Goal: Check status: Check status

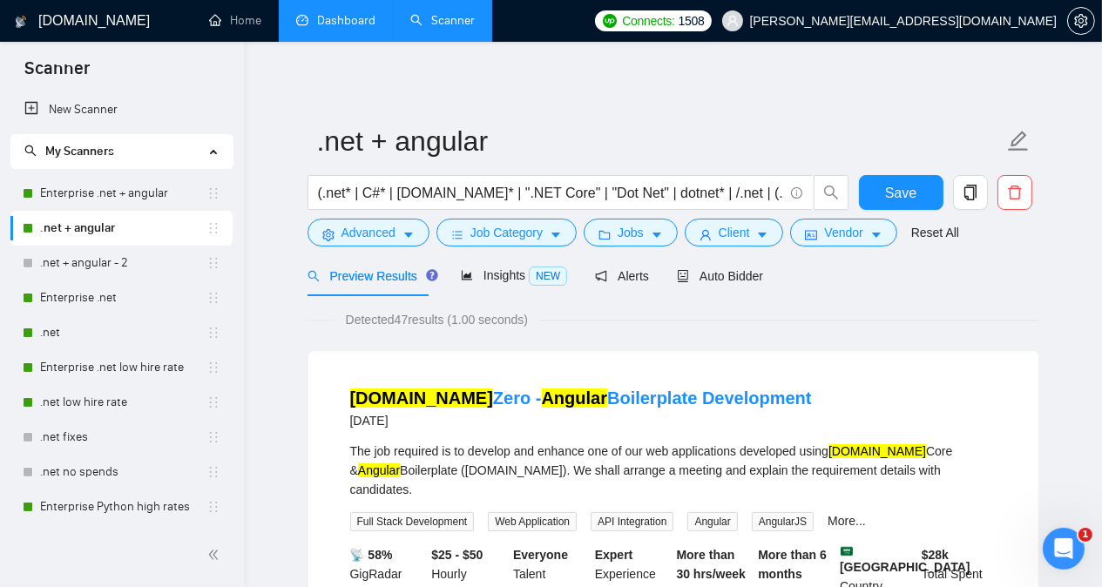
click at [326, 16] on link "Dashboard" at bounding box center [335, 20] width 79 height 15
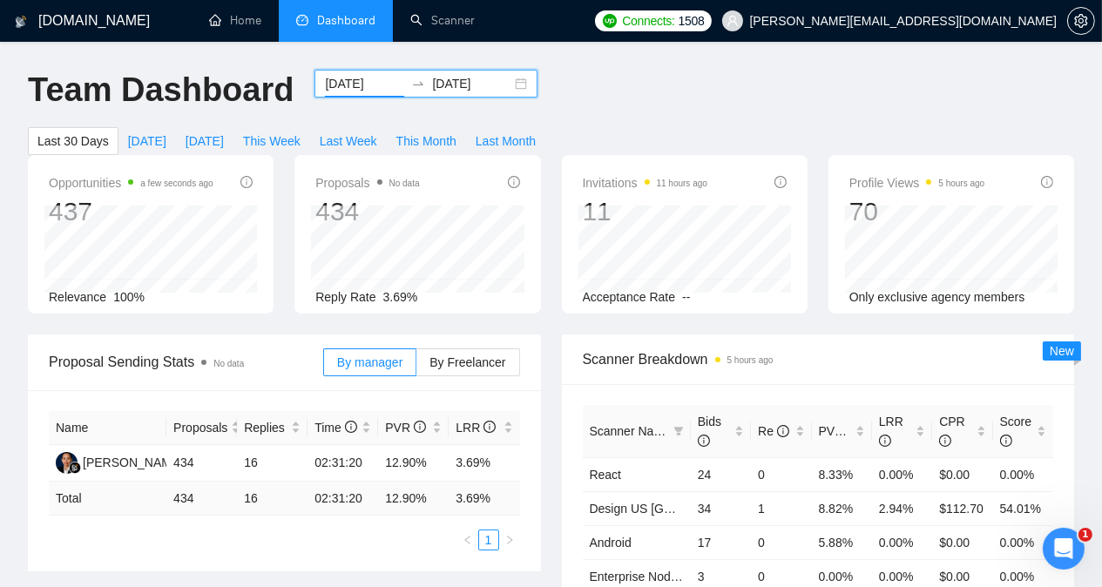
click at [335, 84] on input "[DATE]" at bounding box center [364, 83] width 79 height 19
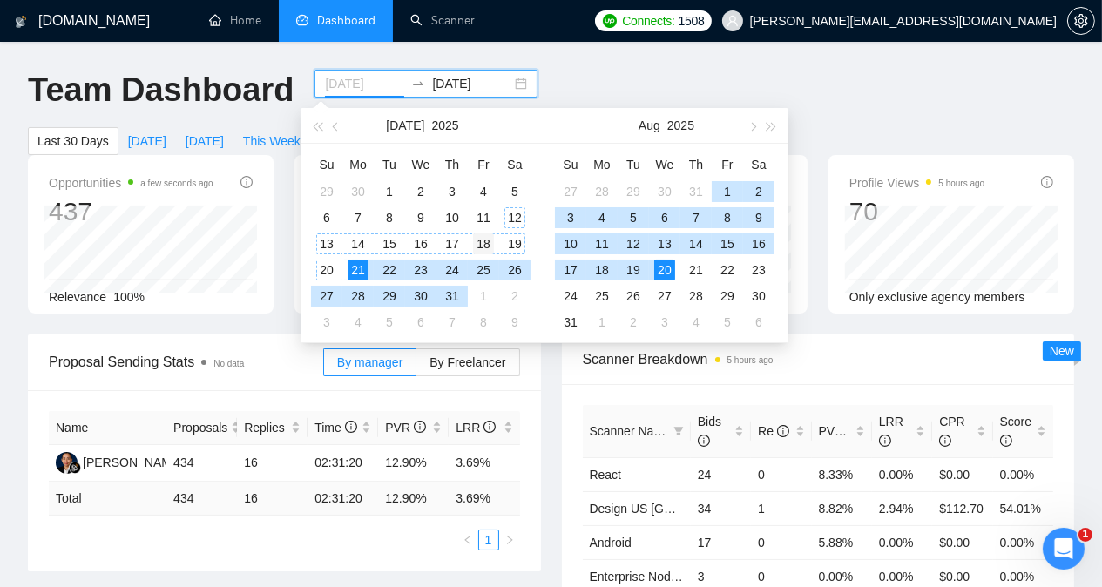
type input "[DATE]"
click at [490, 246] on div "18" at bounding box center [483, 243] width 21 height 21
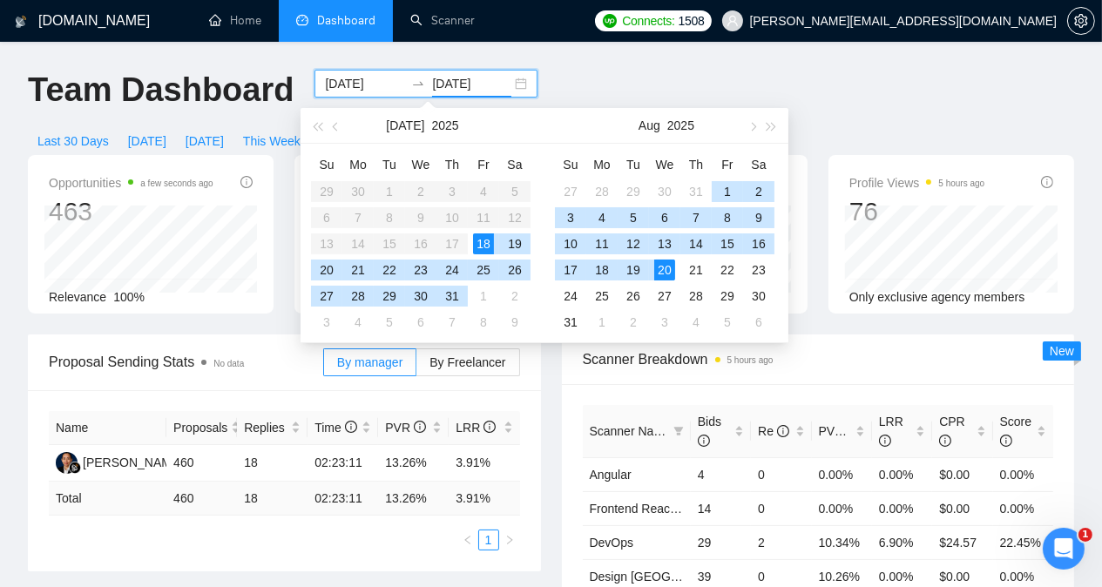
click at [490, 246] on div "18" at bounding box center [483, 243] width 21 height 21
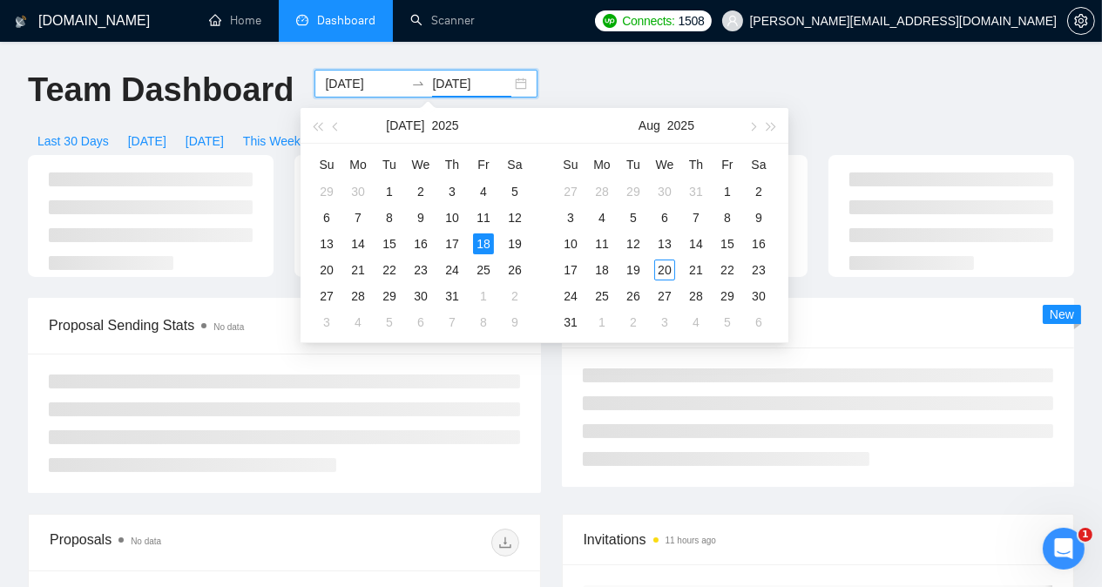
type input "[DATE]"
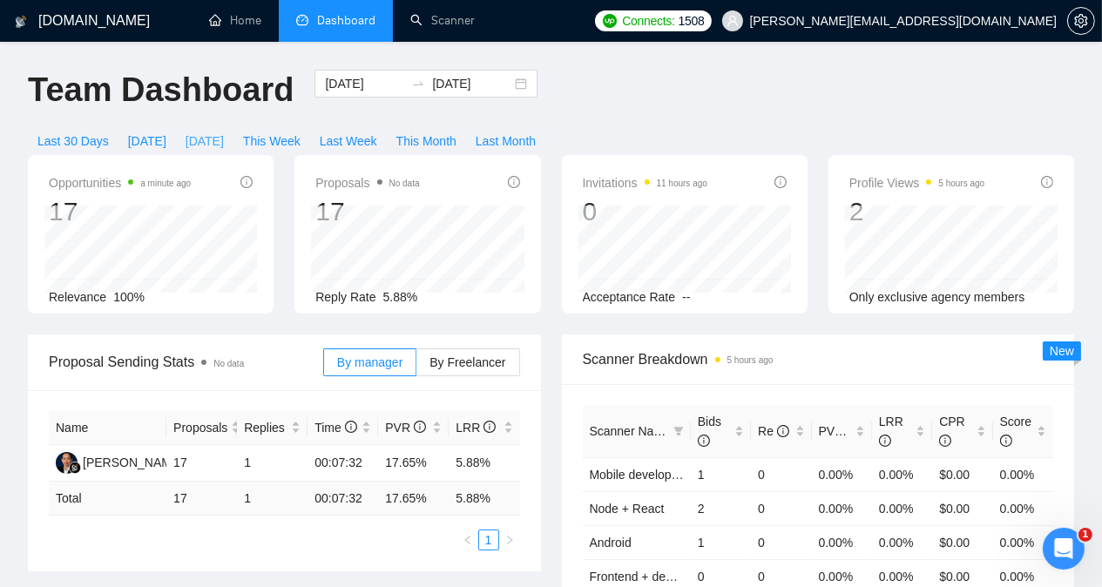
click at [224, 132] on span "[DATE]" at bounding box center [205, 141] width 38 height 19
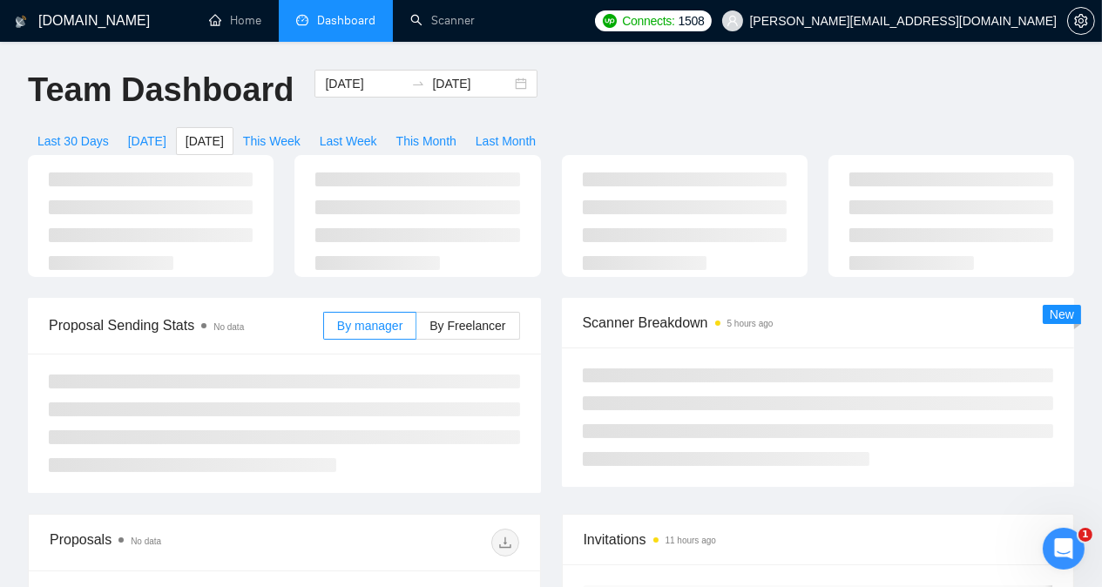
type input "[DATE]"
